Goal: Task Accomplishment & Management: Manage account settings

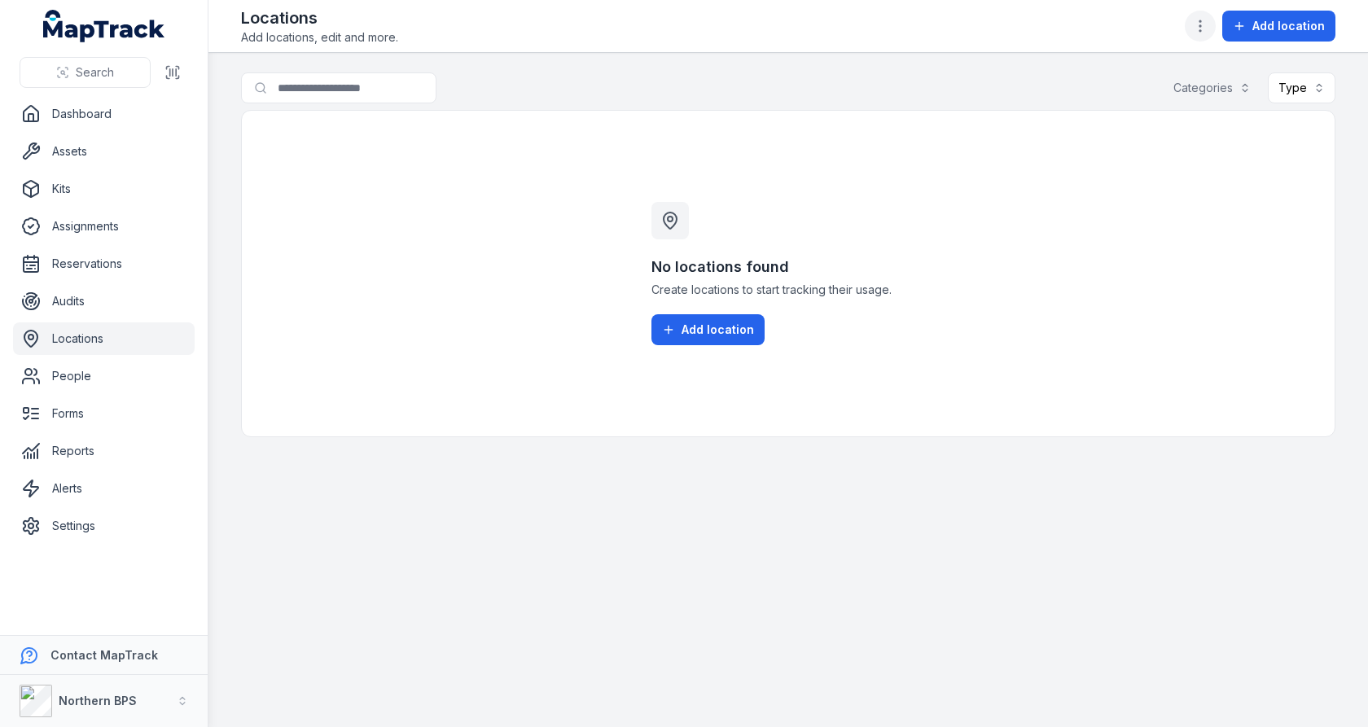
click at [1195, 17] on button "button" at bounding box center [1200, 26] width 31 height 31
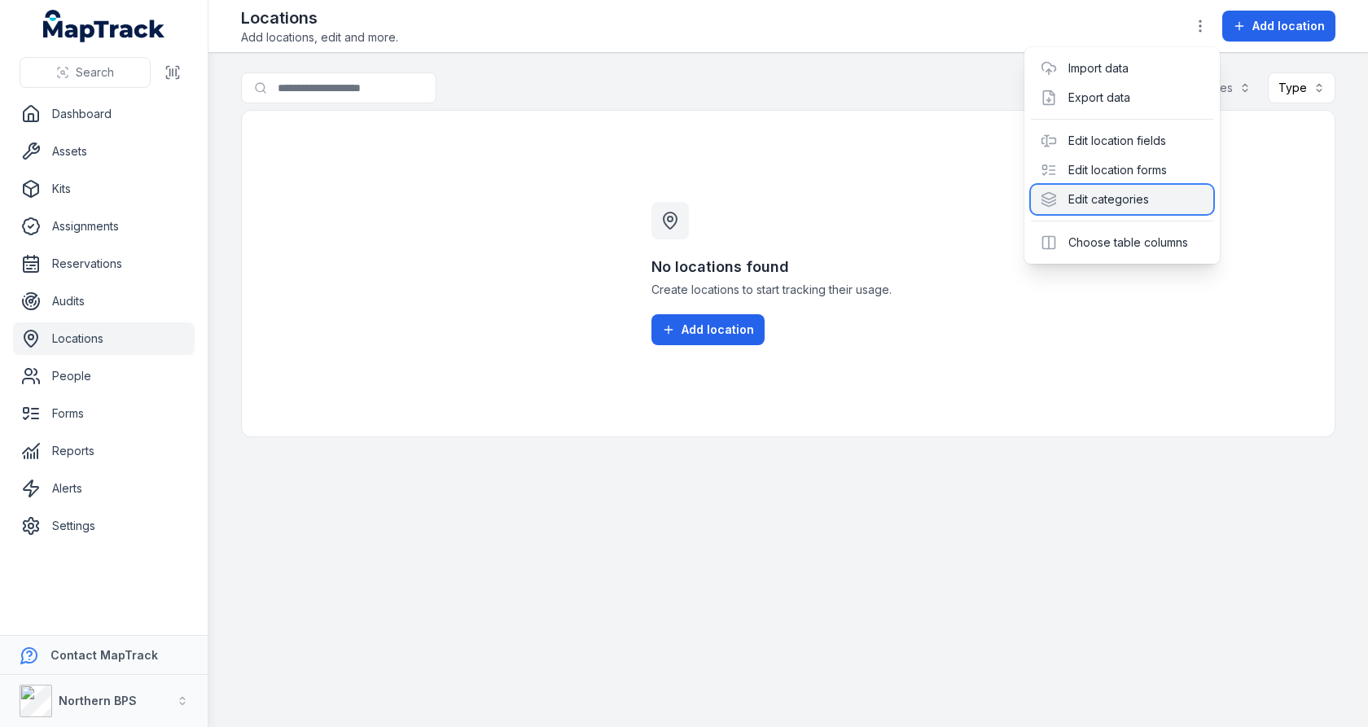
click at [1114, 190] on div "Edit categories" at bounding box center [1122, 199] width 182 height 29
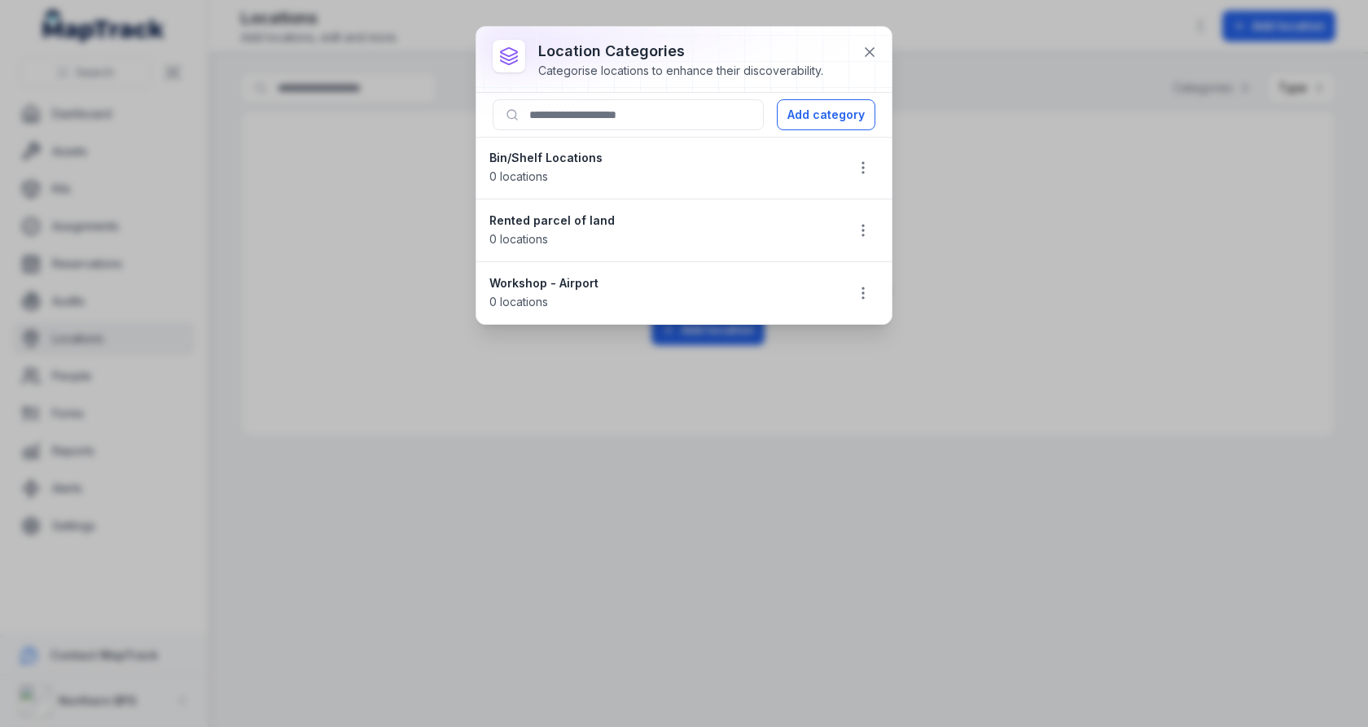
click at [859, 207] on li "Rented parcel of land 0 locations" at bounding box center [684, 231] width 415 height 64
click at [859, 222] on icon "button" at bounding box center [863, 230] width 16 height 16
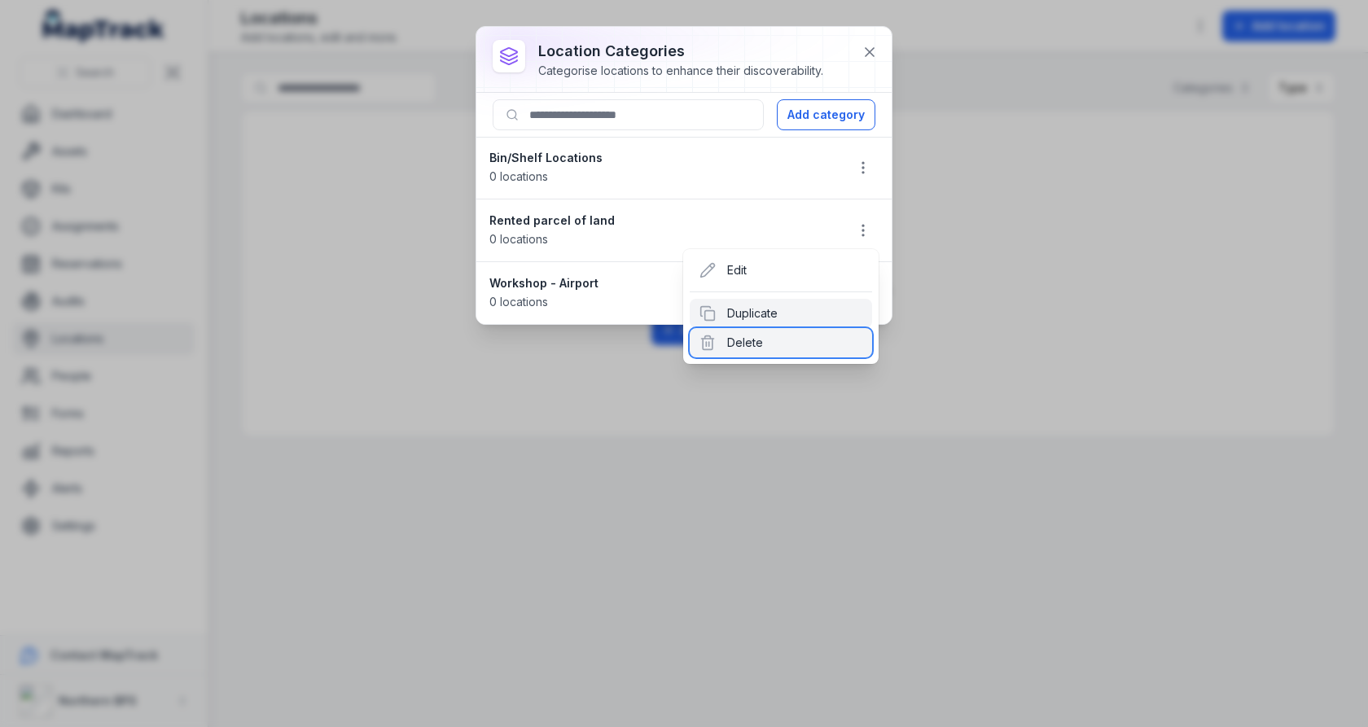
click at [798, 348] on div "Delete" at bounding box center [781, 342] width 182 height 29
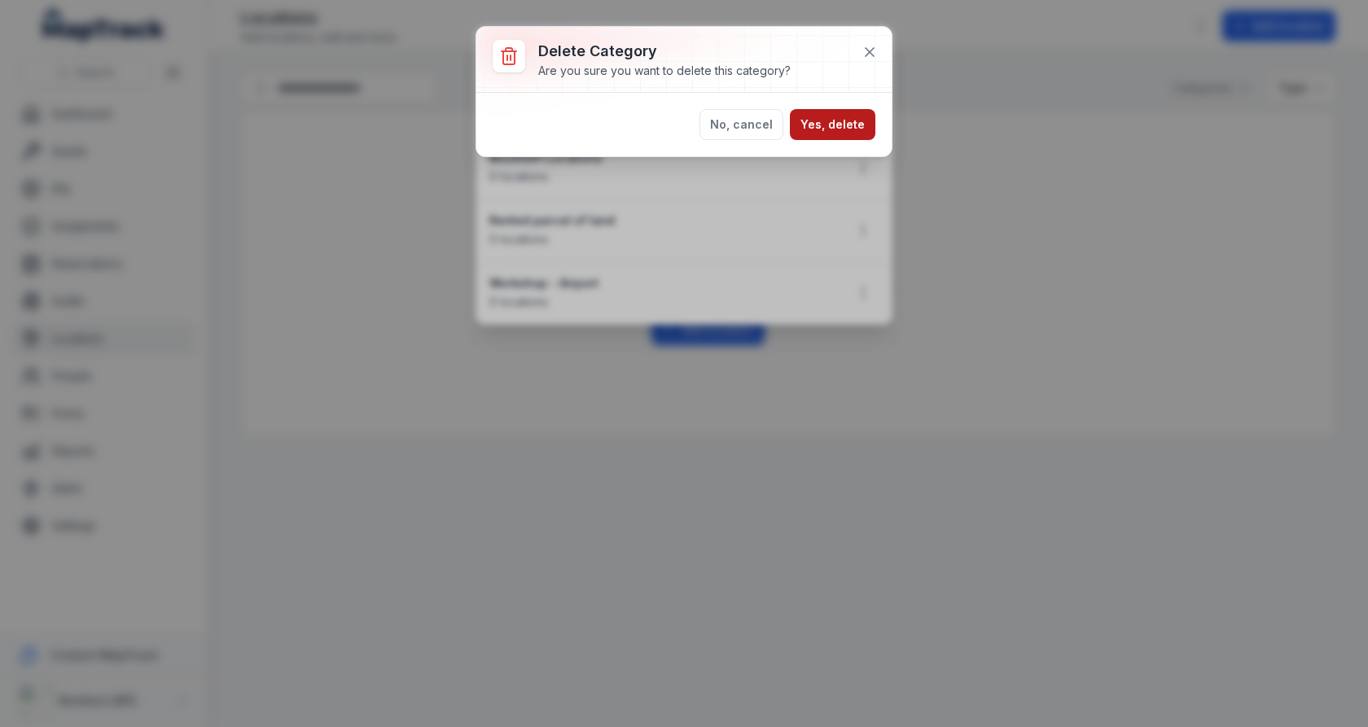
click at [839, 127] on button "Yes, delete" at bounding box center [833, 124] width 86 height 31
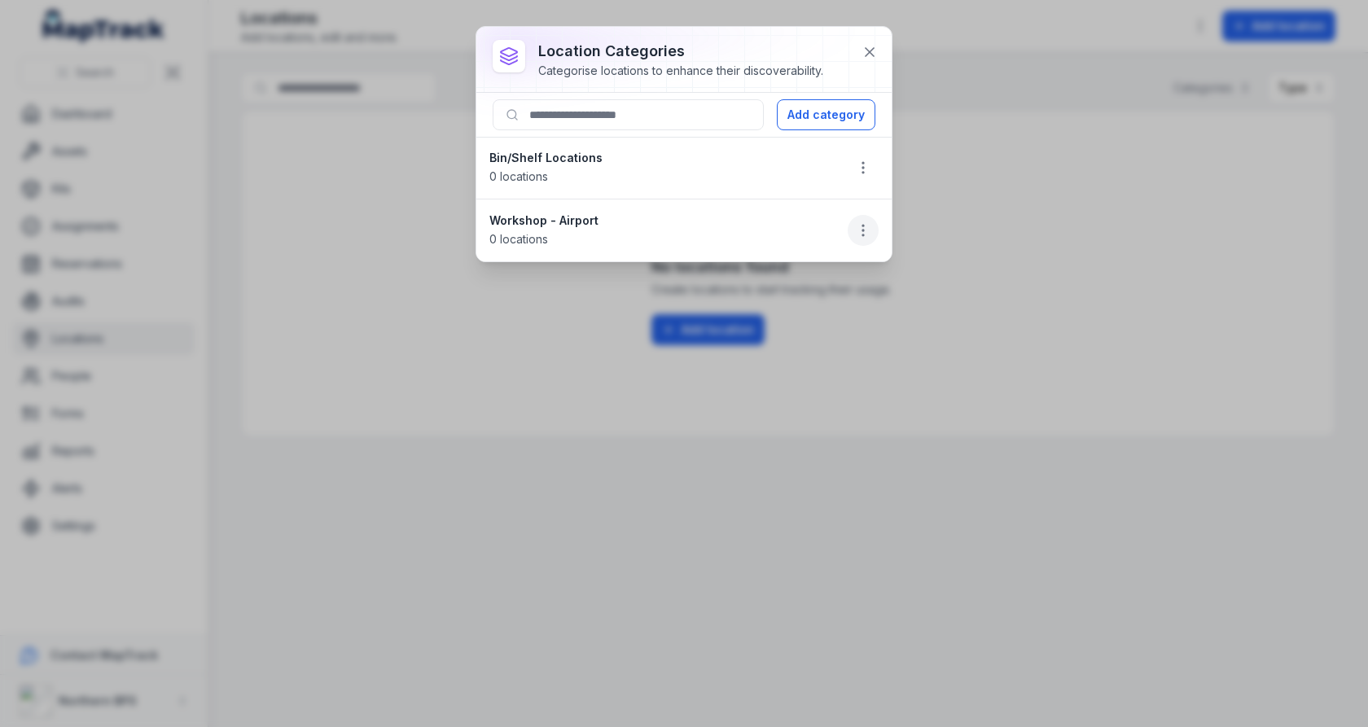
click at [856, 222] on icon "button" at bounding box center [863, 230] width 16 height 16
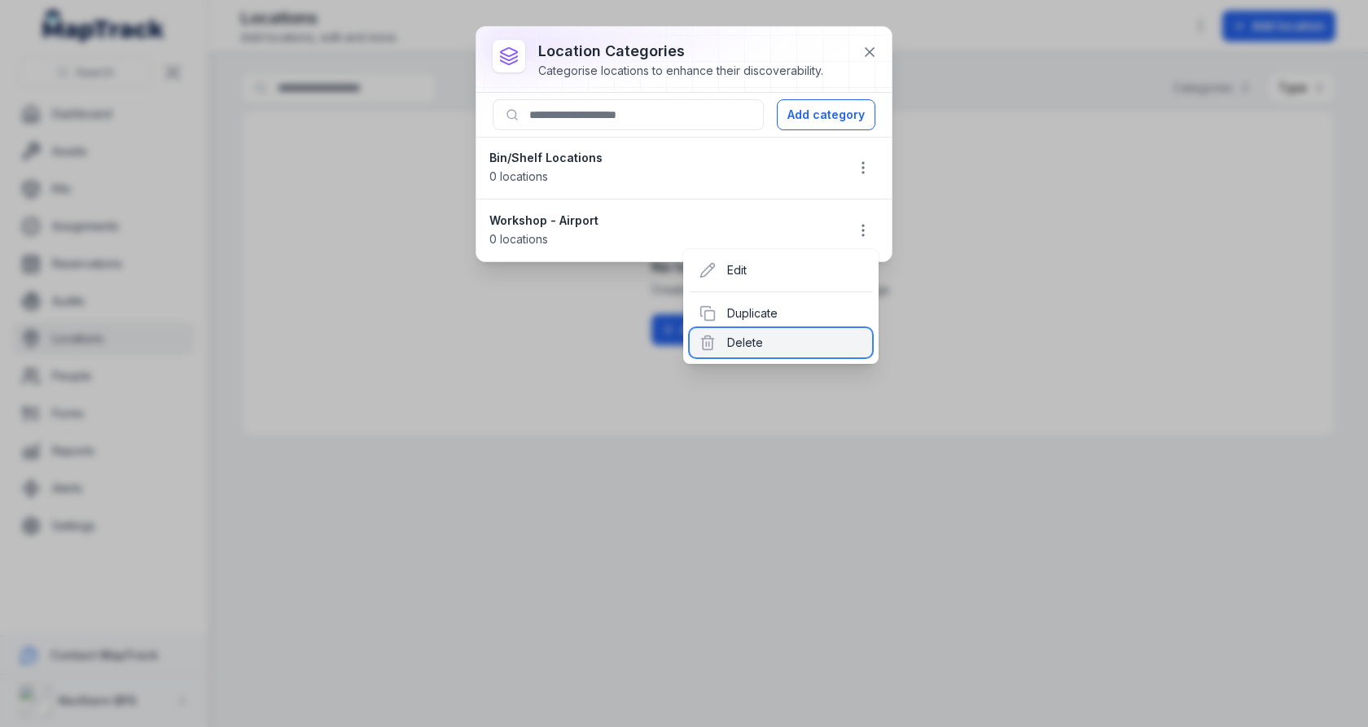
click at [780, 335] on div "Delete" at bounding box center [781, 342] width 182 height 29
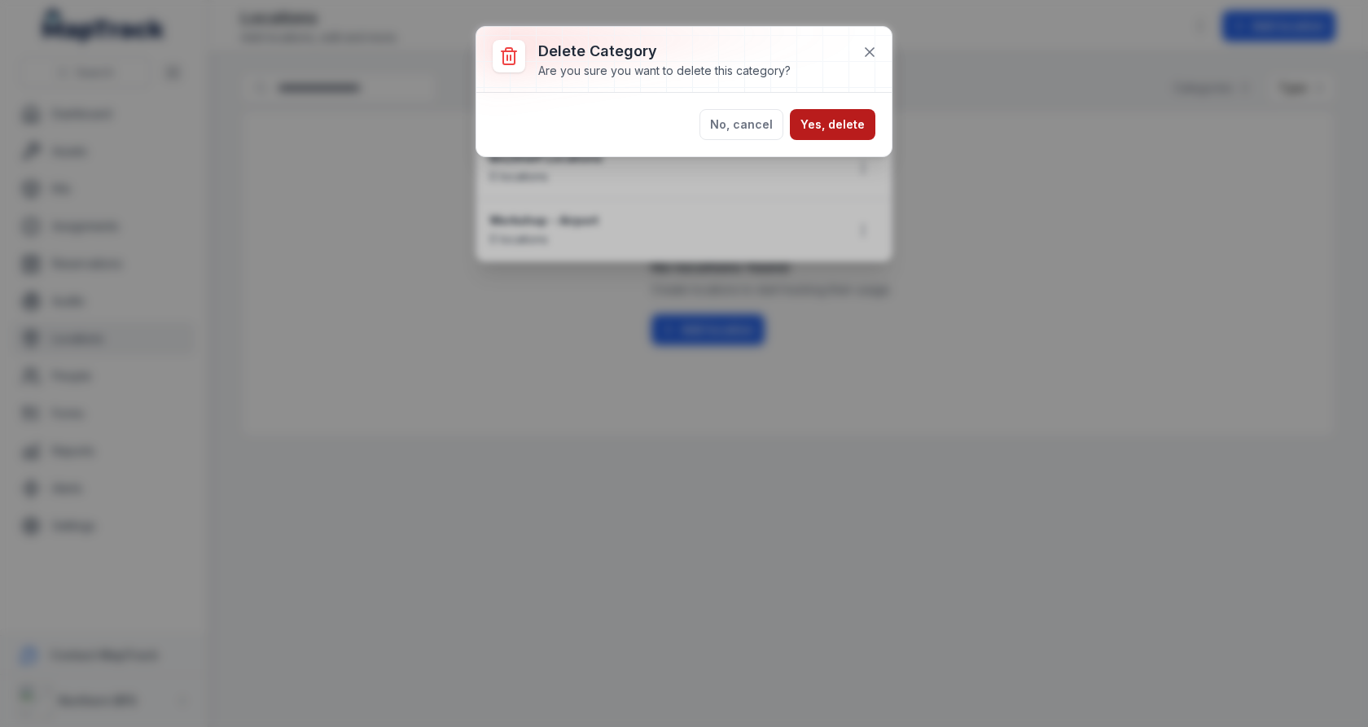
click at [832, 123] on button "Yes, delete" at bounding box center [833, 124] width 86 height 31
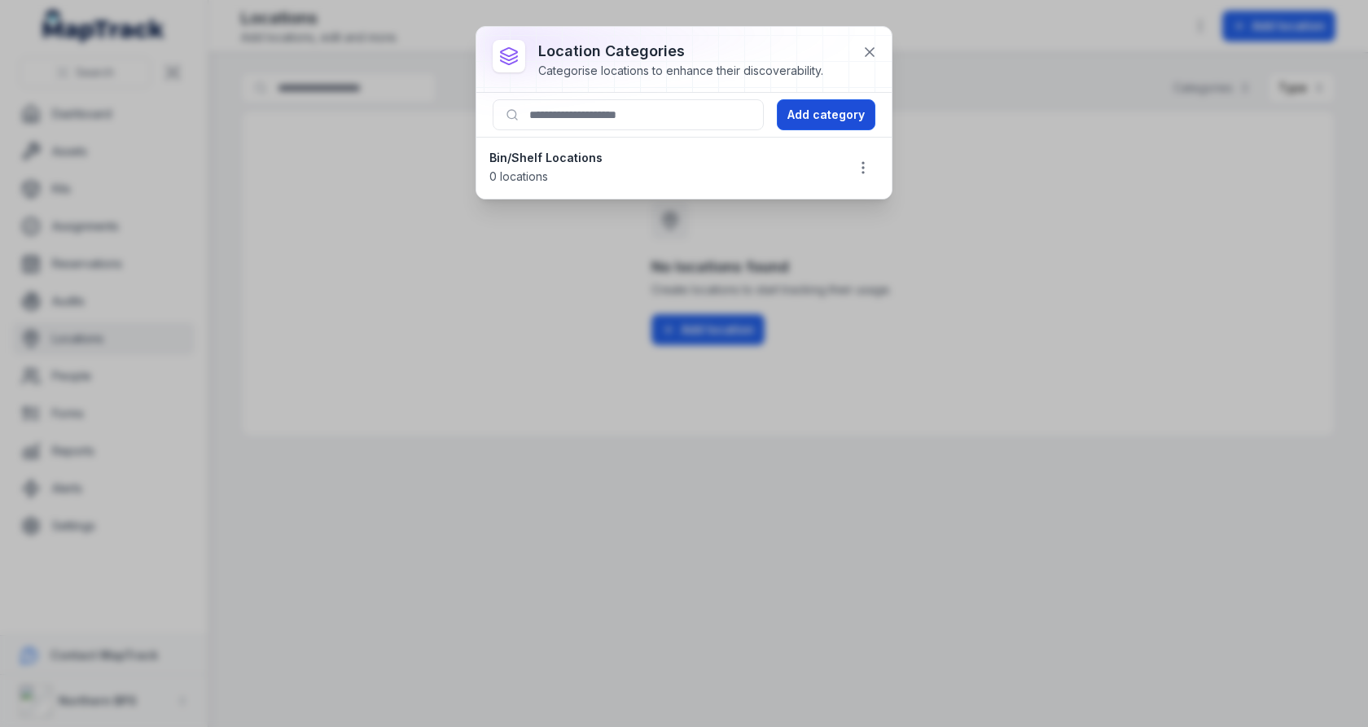
click at [820, 114] on button "Add category" at bounding box center [826, 114] width 99 height 31
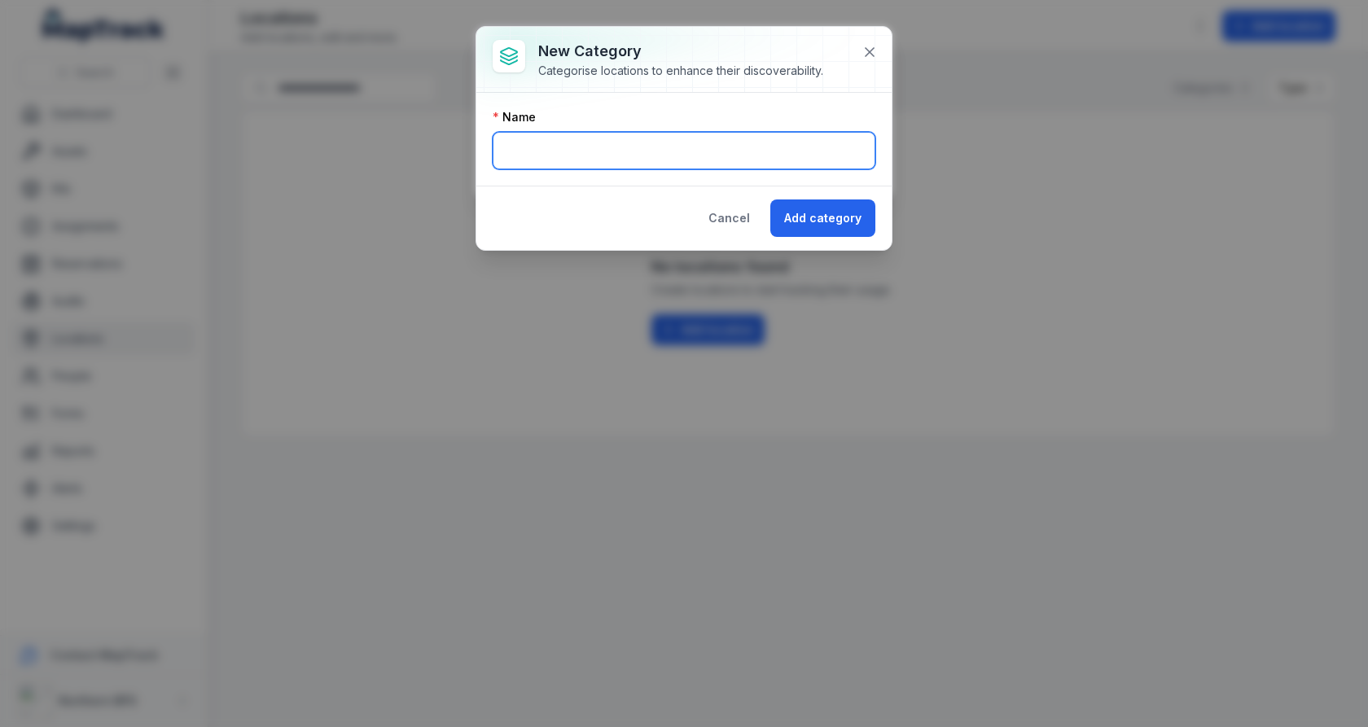
click at [653, 155] on input "text" at bounding box center [684, 150] width 383 height 37
type input "**********"
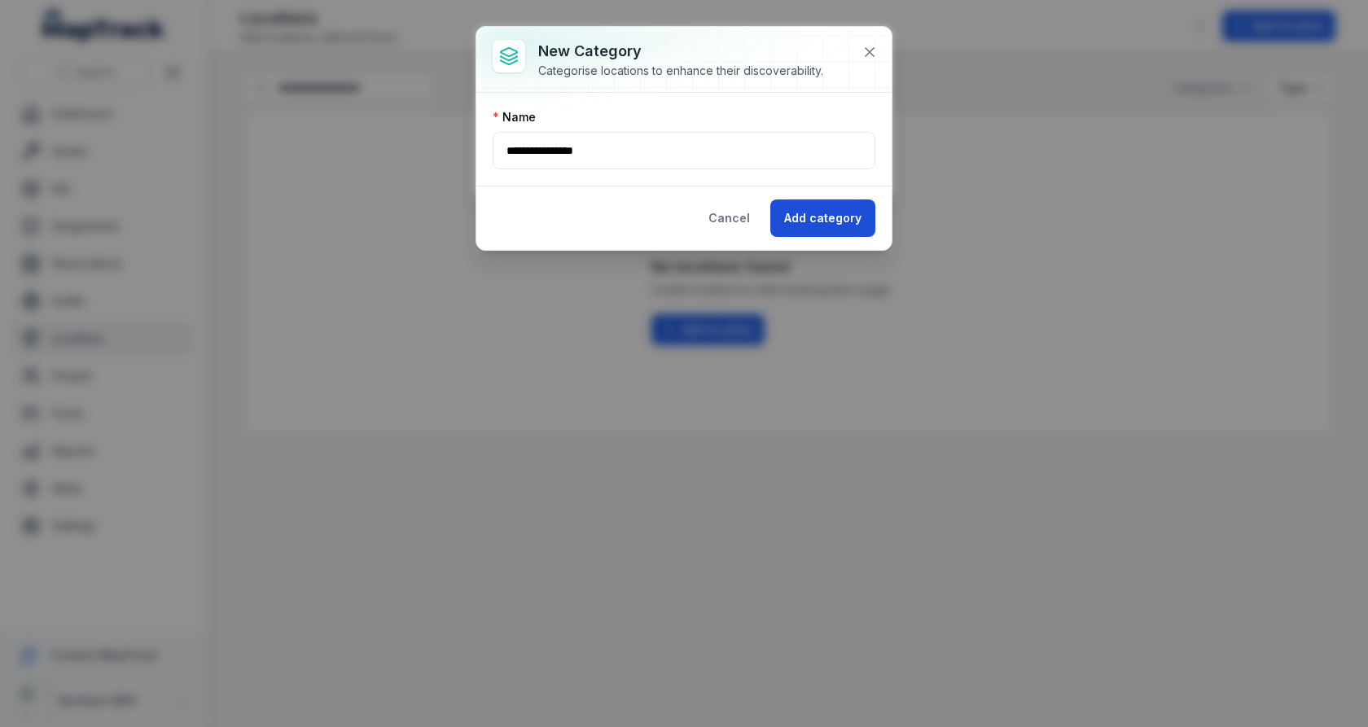
click at [813, 205] on button "Add category" at bounding box center [823, 218] width 105 height 37
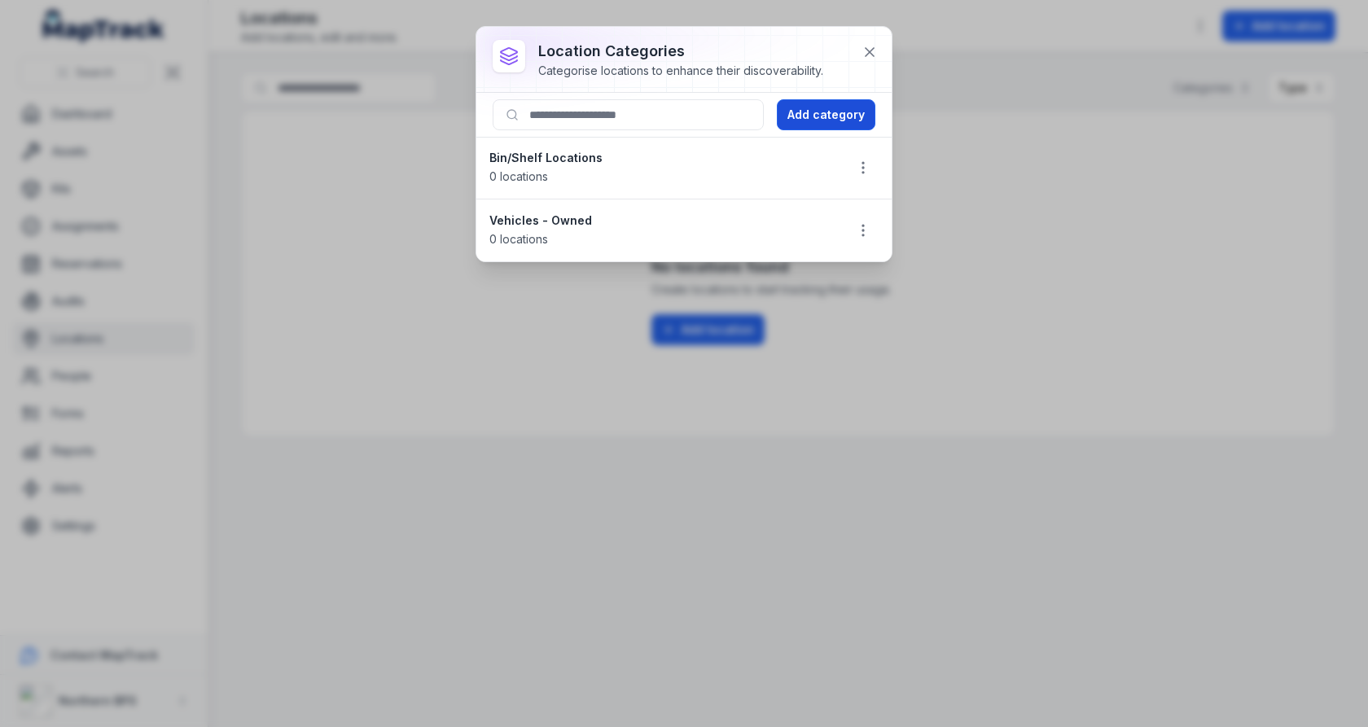
click at [833, 116] on button "Add category" at bounding box center [826, 114] width 99 height 31
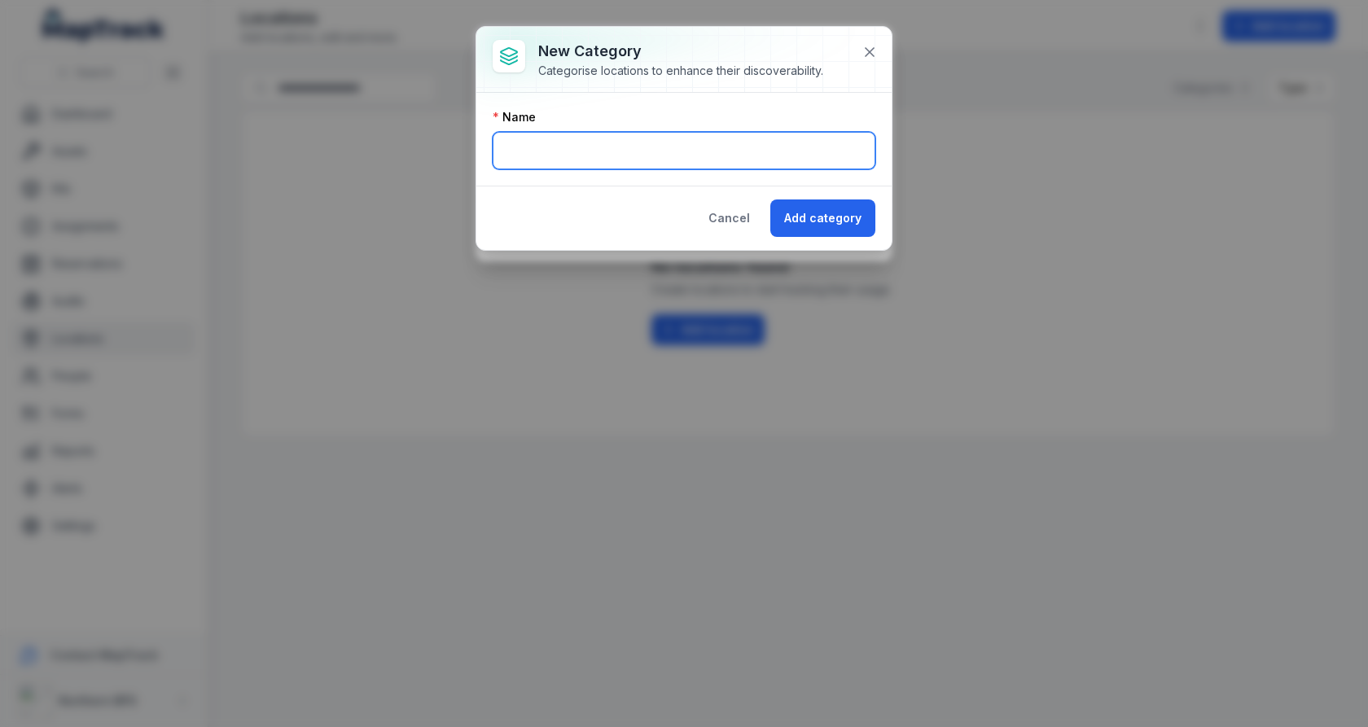
click at [697, 157] on input "text" at bounding box center [684, 150] width 383 height 37
type input "**********"
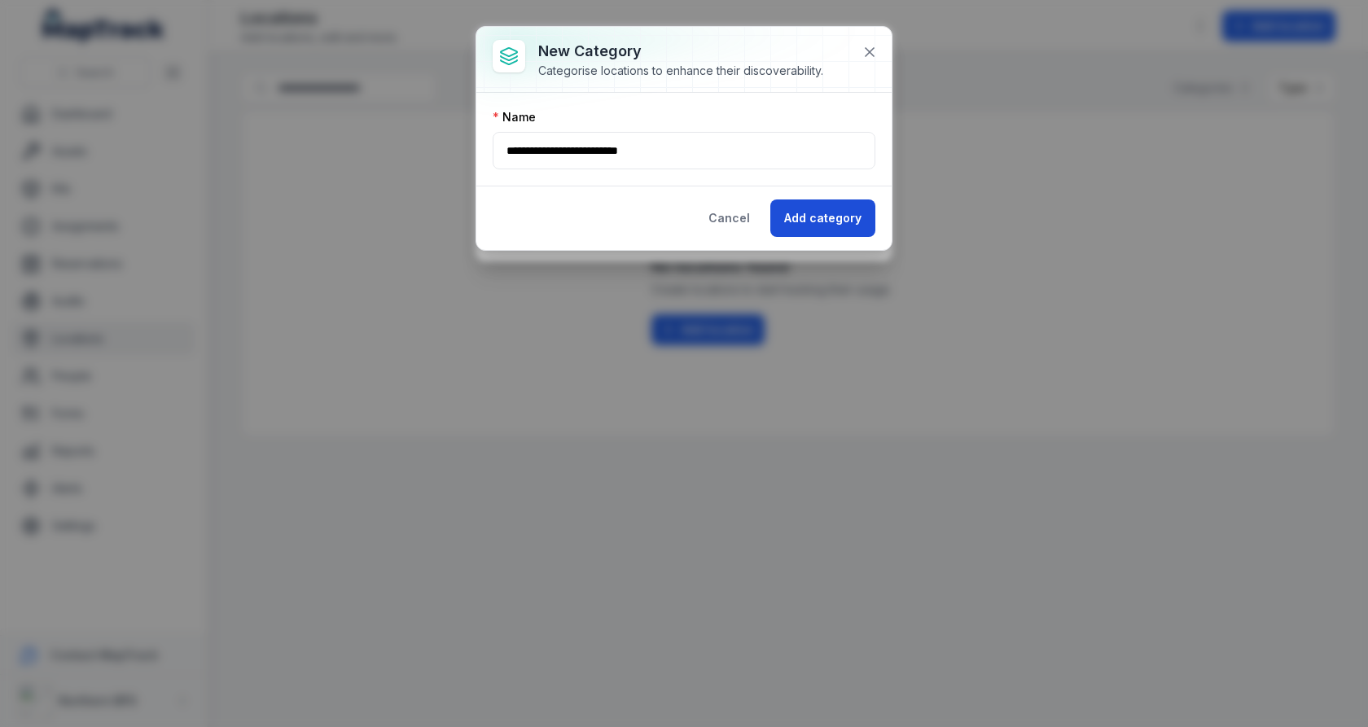
click at [820, 214] on button "Add category" at bounding box center [823, 218] width 105 height 37
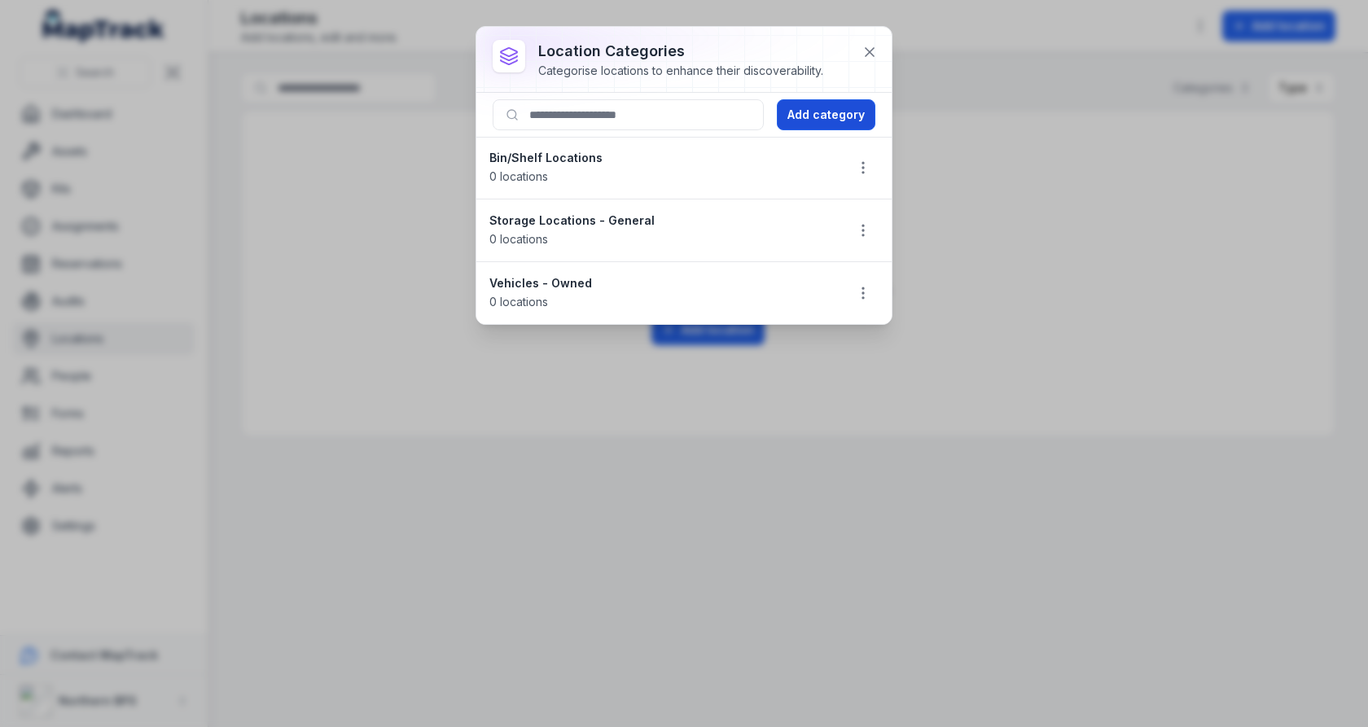
click at [833, 117] on button "Add category" at bounding box center [826, 114] width 99 height 31
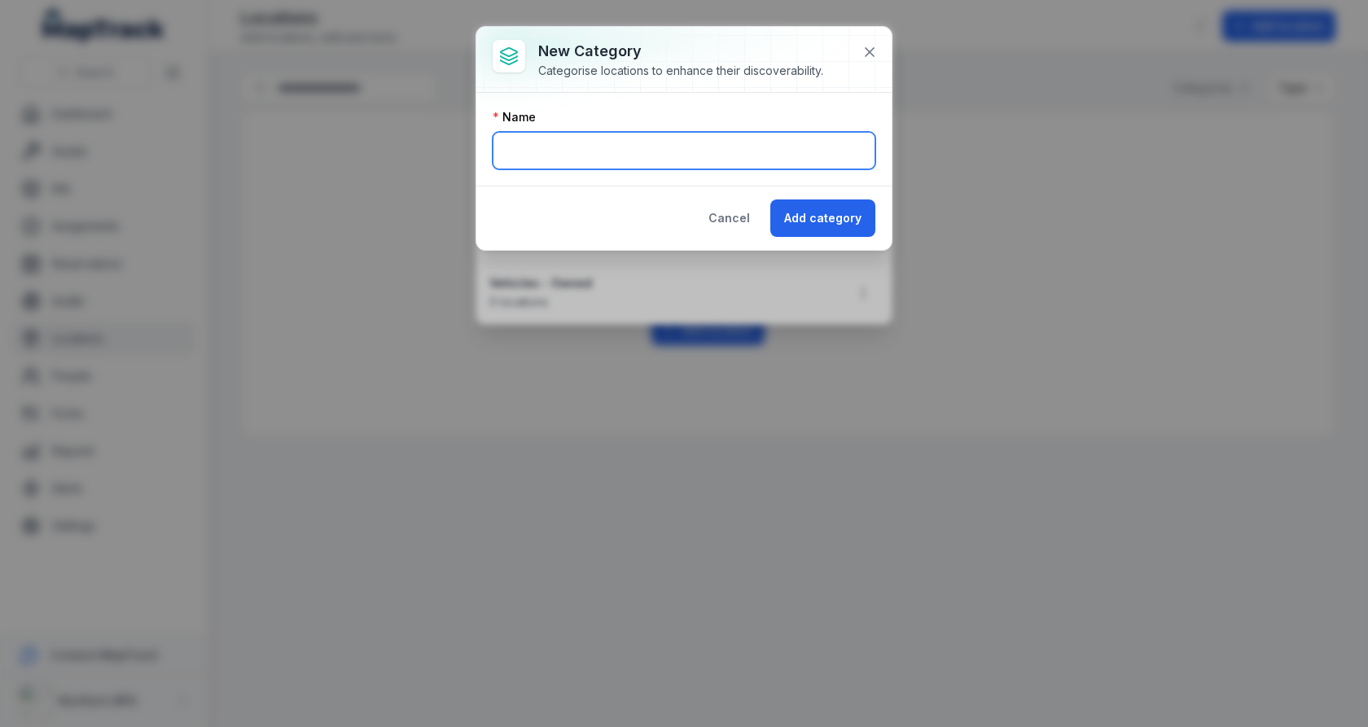
click at [713, 161] on input "text" at bounding box center [684, 150] width 383 height 37
click at [768, 90] on div at bounding box center [684, 59] width 415 height 65
click at [861, 47] on button at bounding box center [869, 52] width 31 height 31
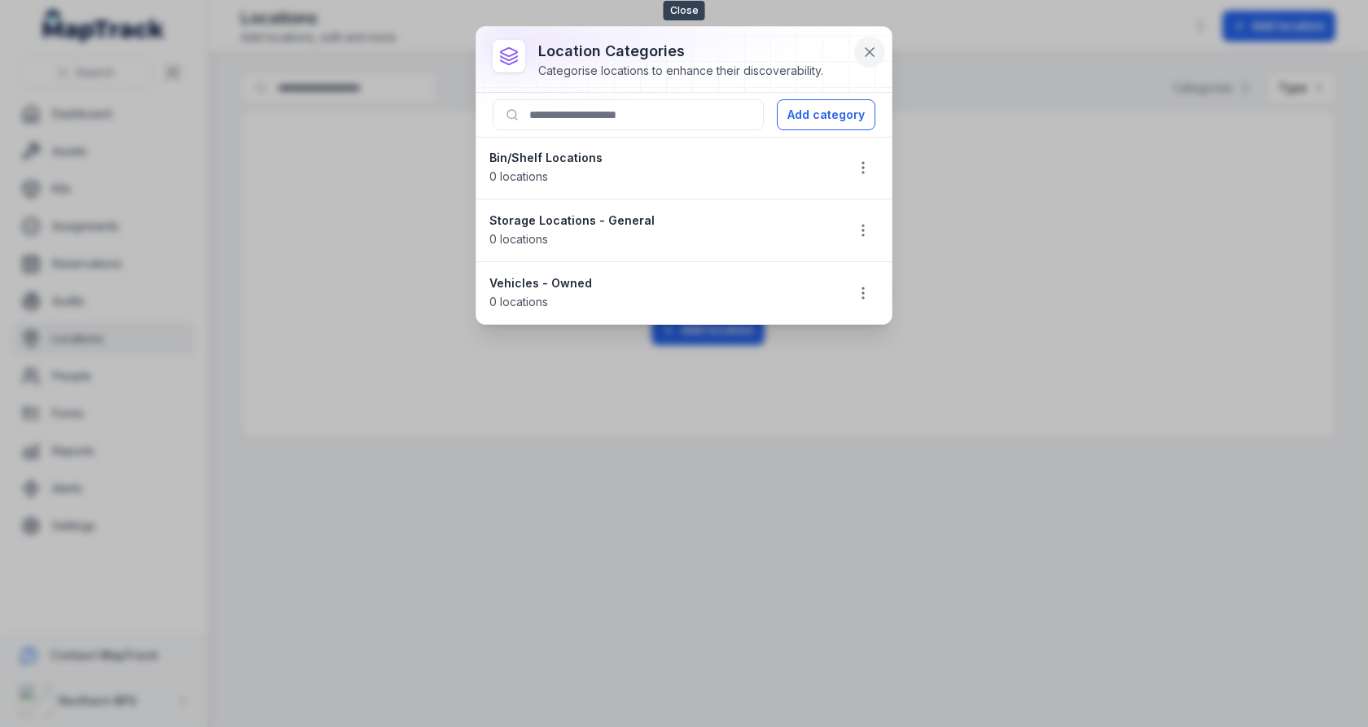
click at [868, 62] on button at bounding box center [869, 52] width 31 height 31
